Goal: Task Accomplishment & Management: Manage account settings

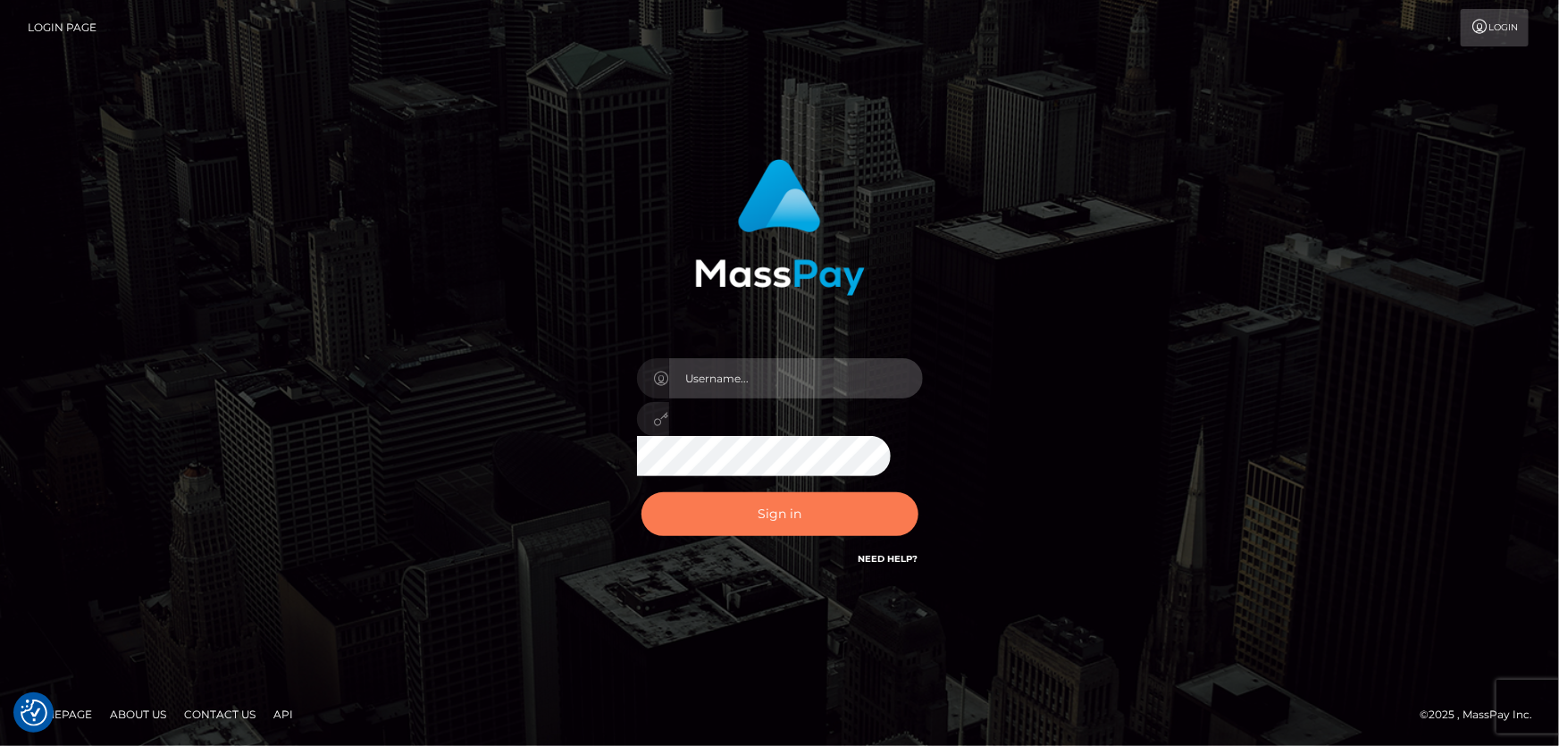
type input "[PERSON_NAME]"
click at [781, 515] on button "Sign in" at bounding box center [779, 514] width 277 height 44
type input "[PERSON_NAME]"
click at [788, 518] on button "Sign in" at bounding box center [779, 514] width 277 height 44
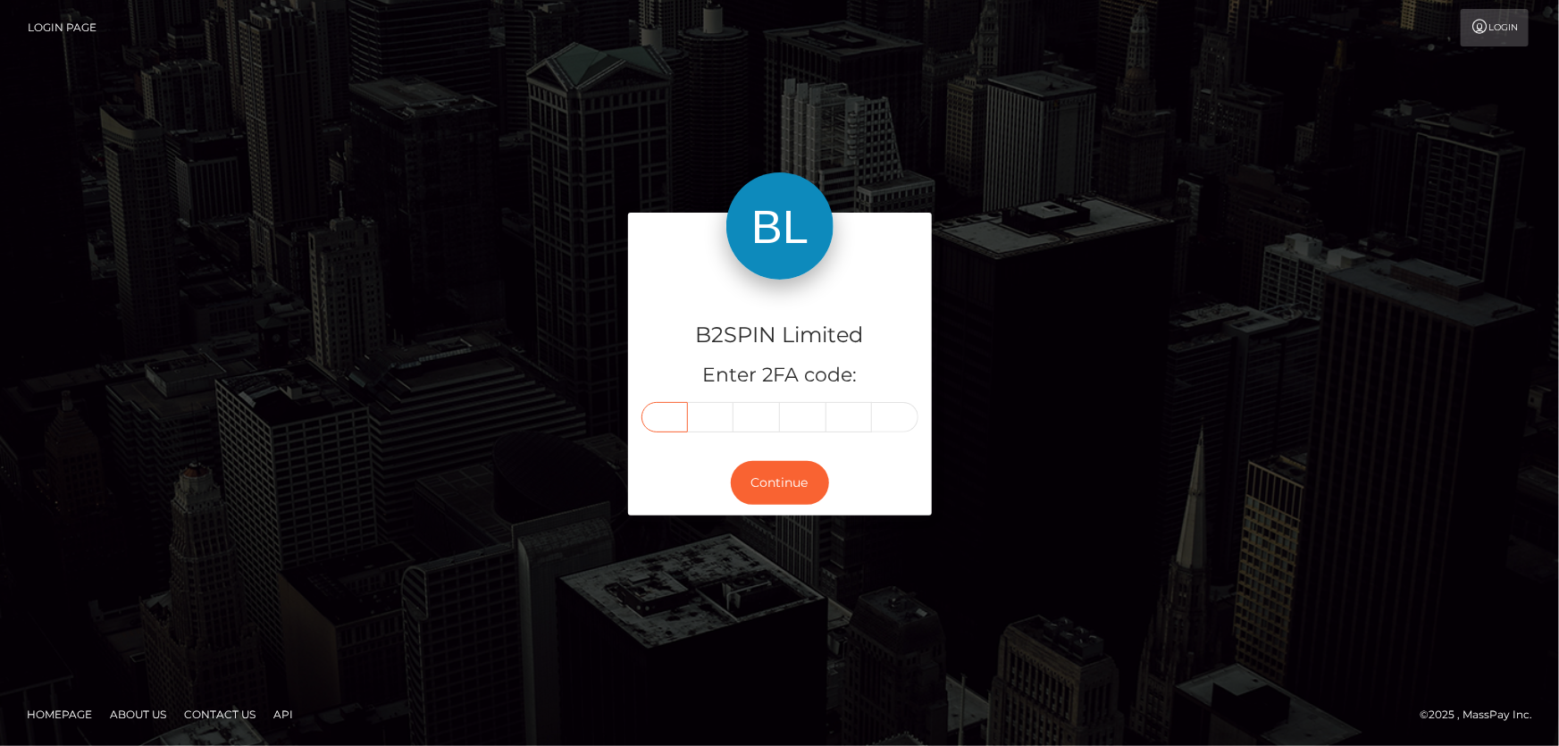
click at [663, 412] on input "text" at bounding box center [664, 417] width 46 height 30
type input "1"
type input "7"
type input "6"
type input "3"
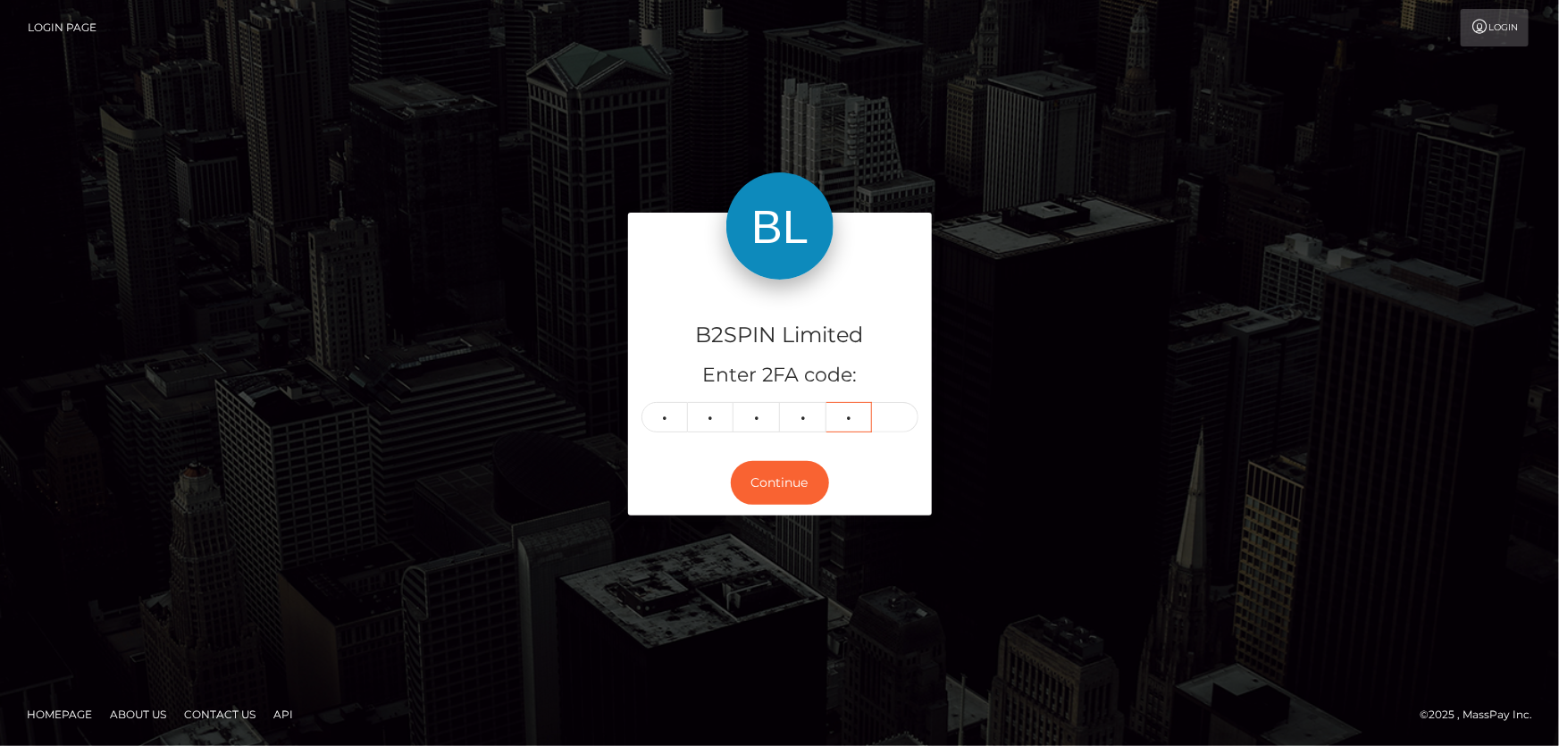
type input "3"
type input "4"
click at [774, 473] on button "Continue" at bounding box center [780, 483] width 98 height 44
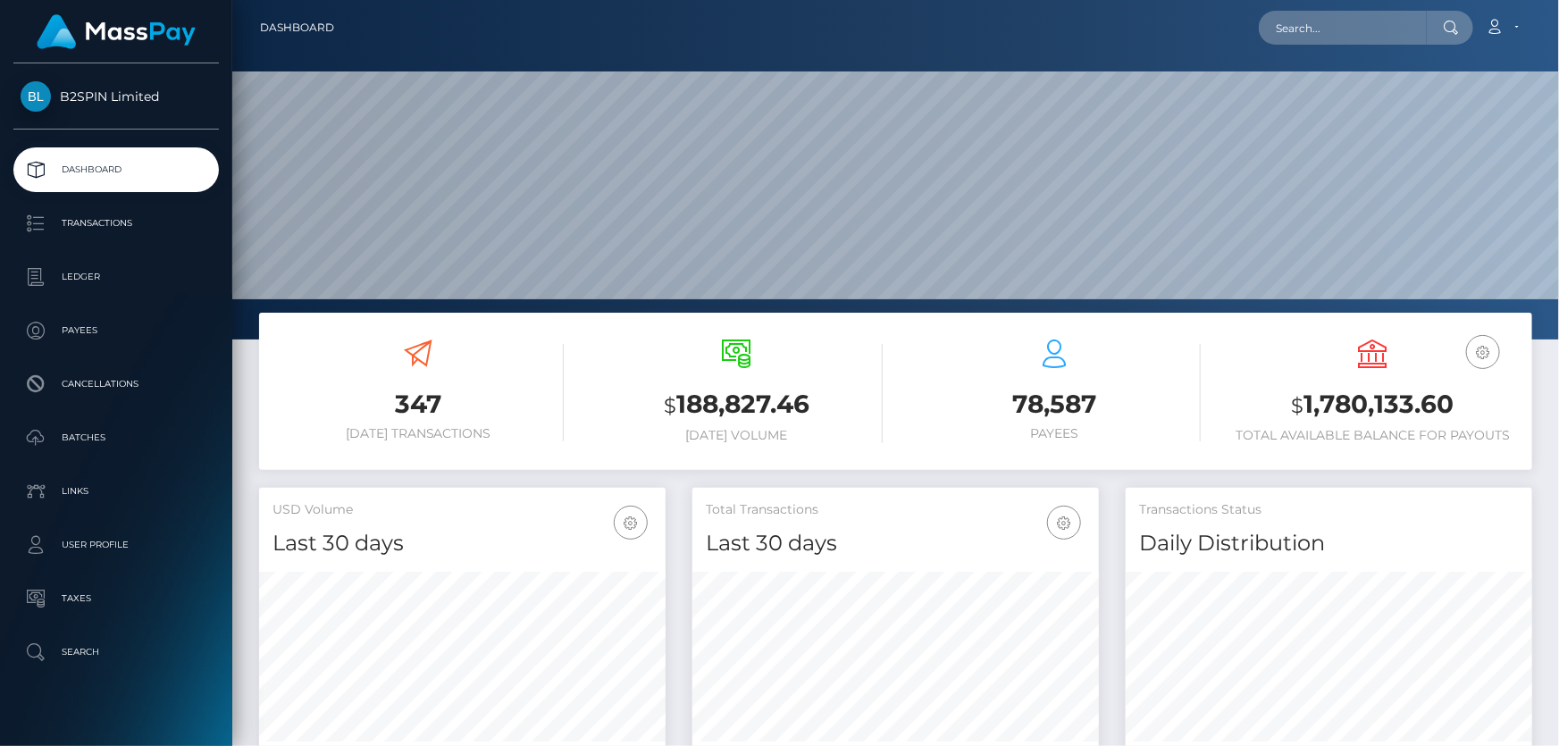
scroll to position [316, 406]
drag, startPoint x: 1310, startPoint y: 405, endPoint x: 1442, endPoint y: 412, distance: 131.5
click at [1441, 412] on h3 "$ 1,780,133.60" at bounding box center [1372, 405] width 291 height 37
click at [1444, 412] on h3 "$ 1,780,133.60" at bounding box center [1372, 405] width 291 height 37
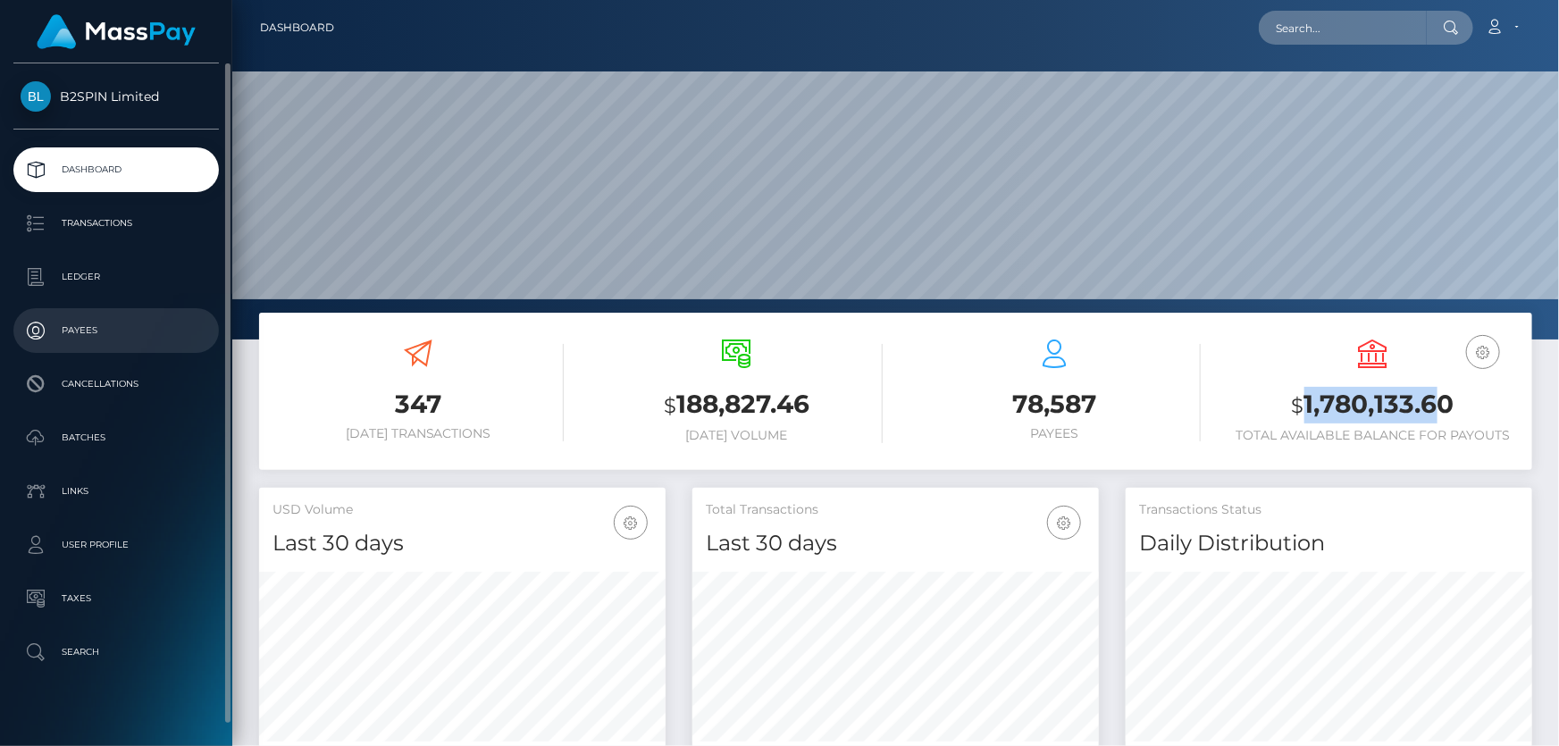
copy h3 "1,780,133.6"
